Goal: Task Accomplishment & Management: Manage account settings

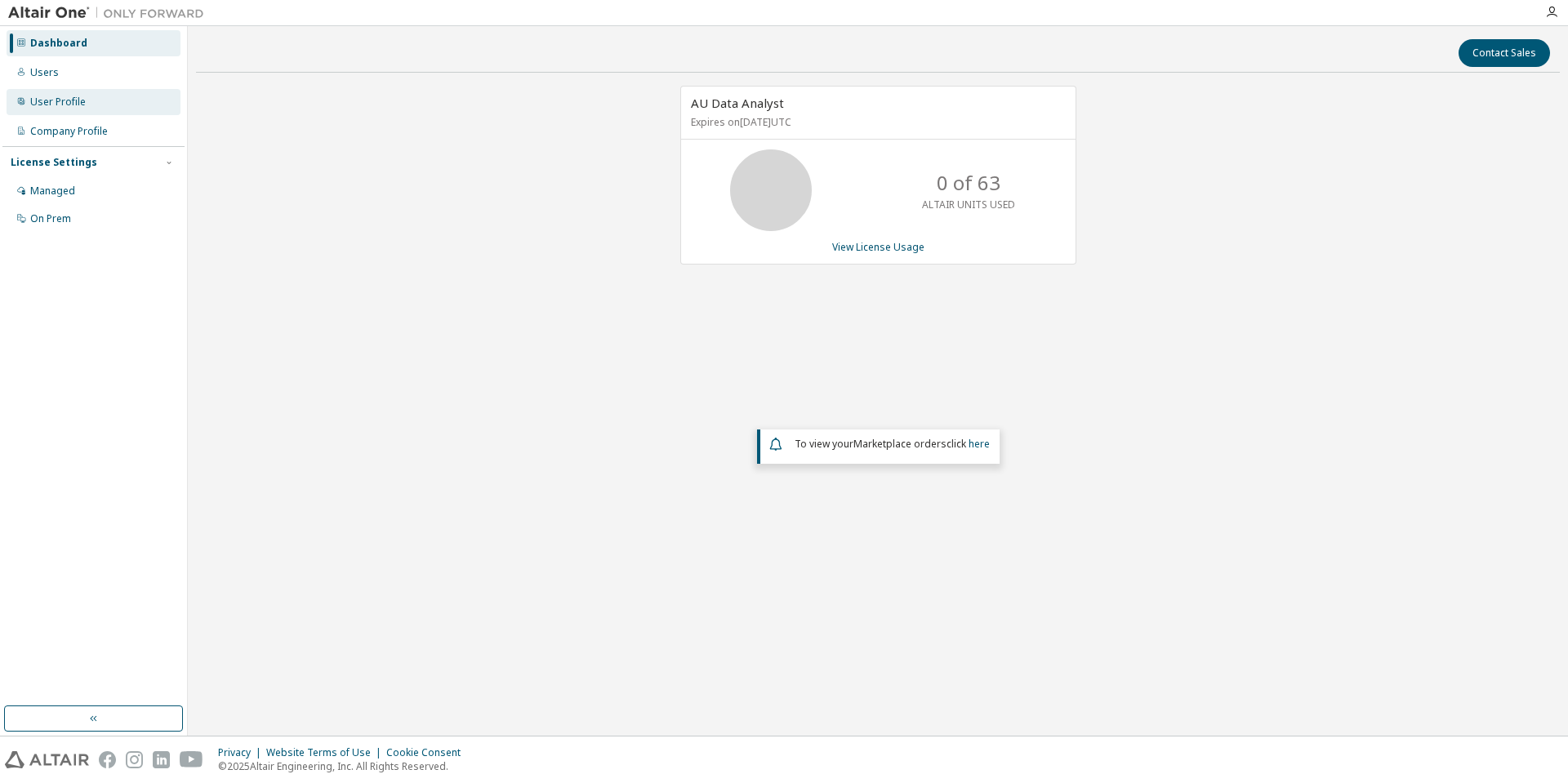
click at [37, 101] on div "User Profile" at bounding box center [57, 102] width 56 height 13
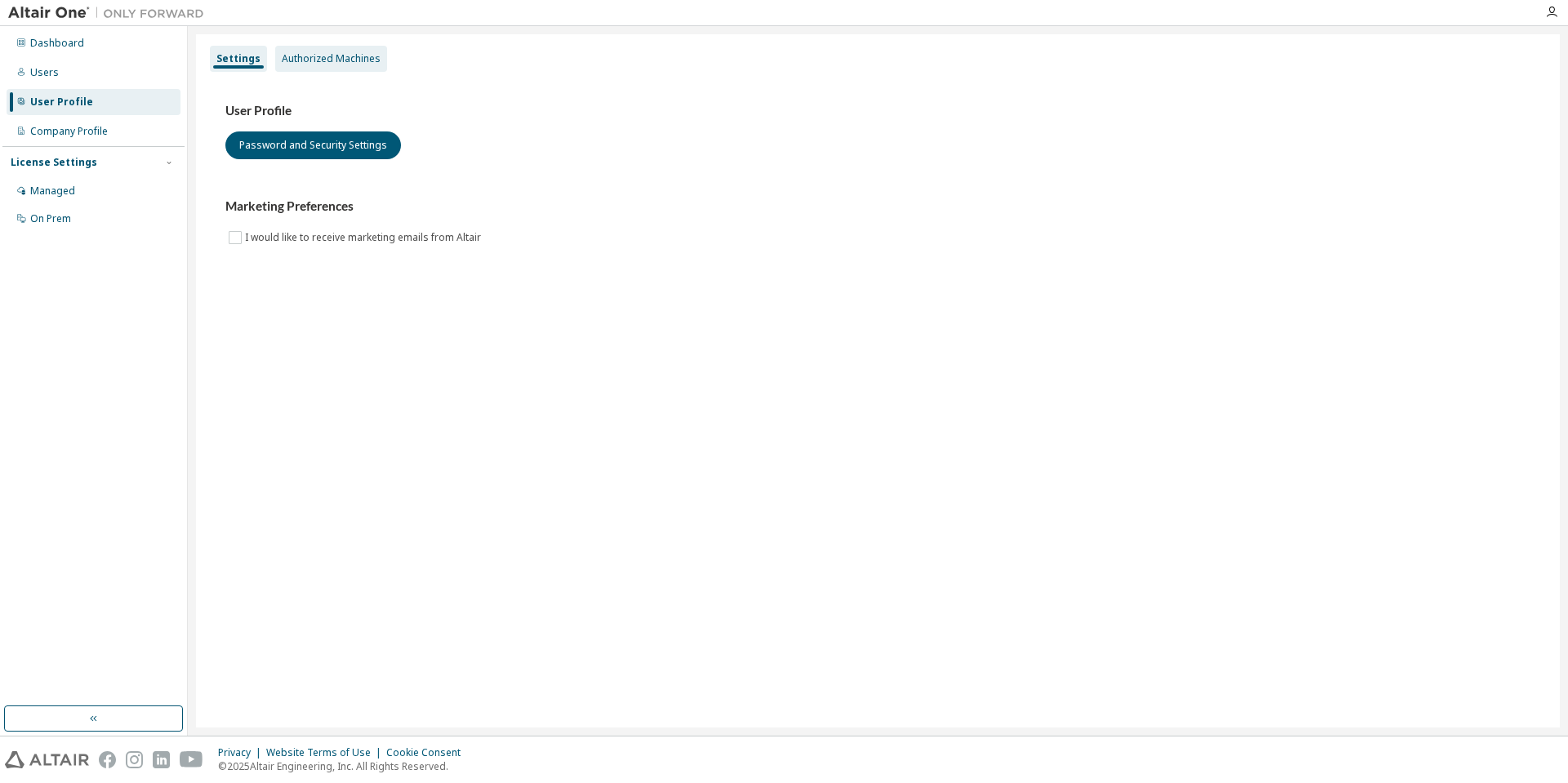
click at [332, 53] on div "Authorized Machines" at bounding box center [331, 59] width 99 height 13
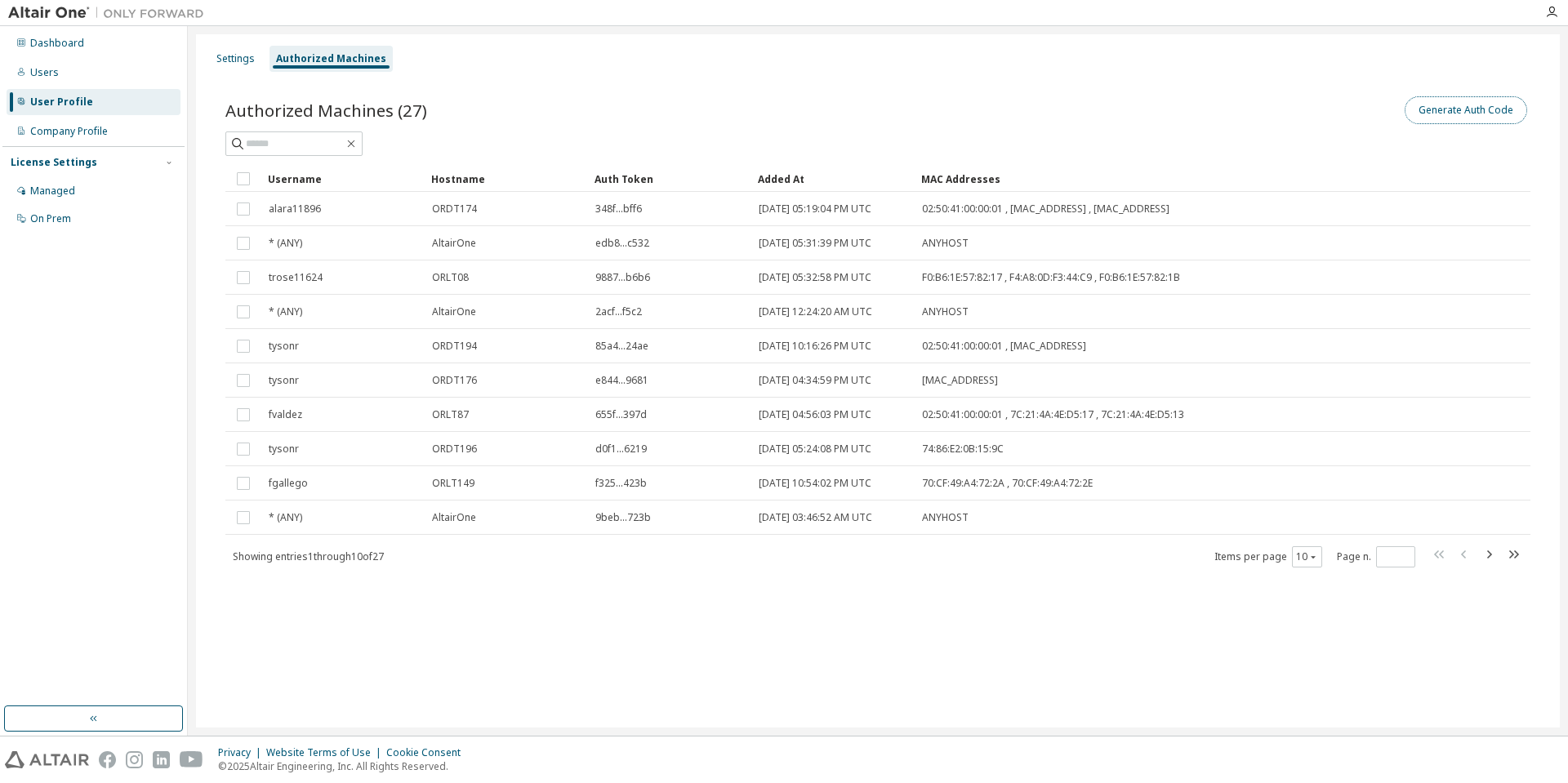
click at [1476, 109] on button "Generate Auth Code" at bounding box center [1466, 110] width 122 height 27
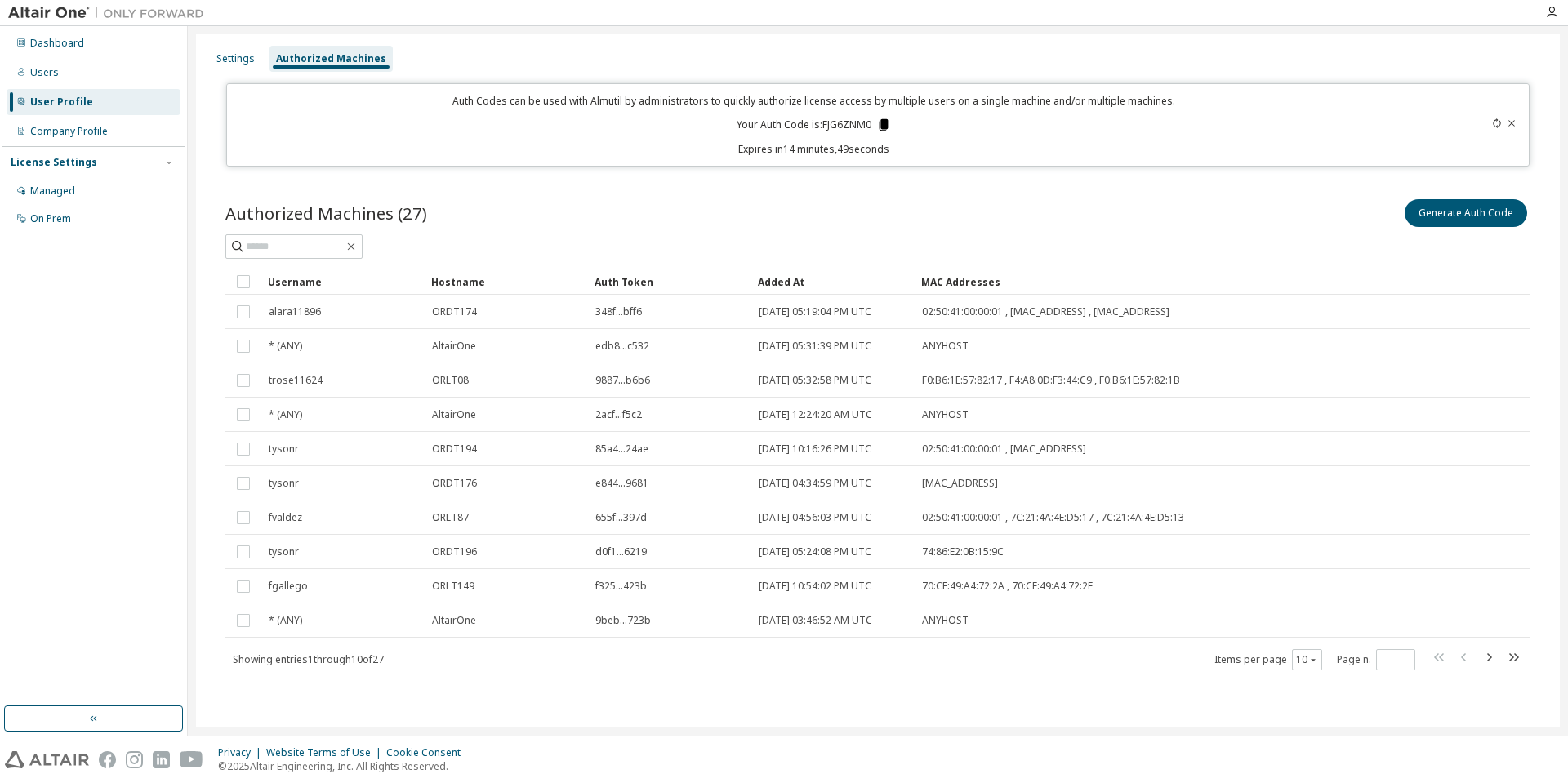
click at [886, 122] on icon at bounding box center [884, 125] width 9 height 12
